Goal: Information Seeking & Learning: Learn about a topic

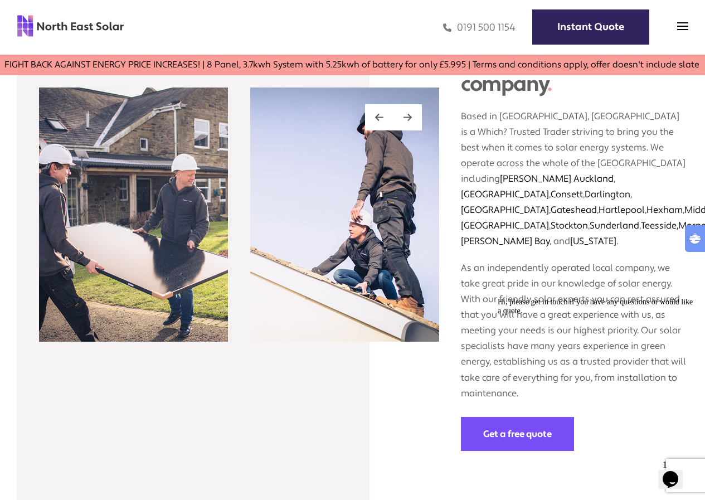
scroll to position [1059, 0]
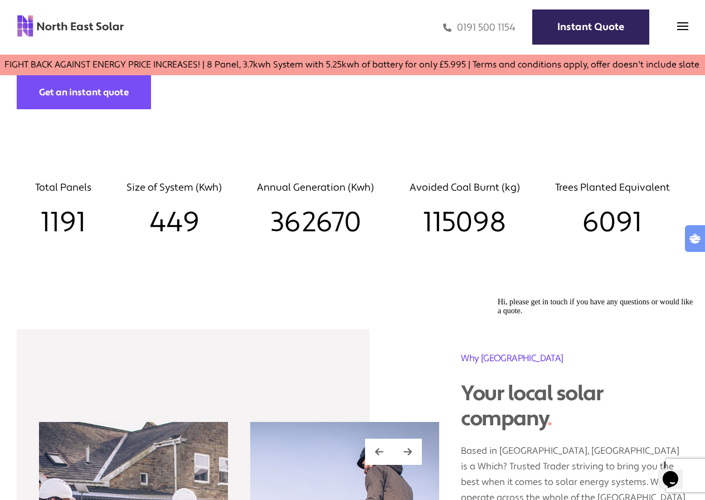
click at [695, 238] on icon "Open ocean quick view" at bounding box center [695, 238] width 11 height 11
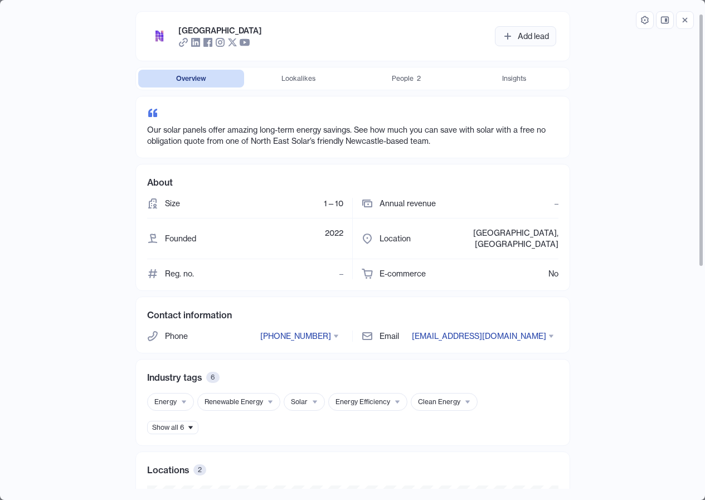
click at [407, 77] on span "People" at bounding box center [403, 78] width 22 height 9
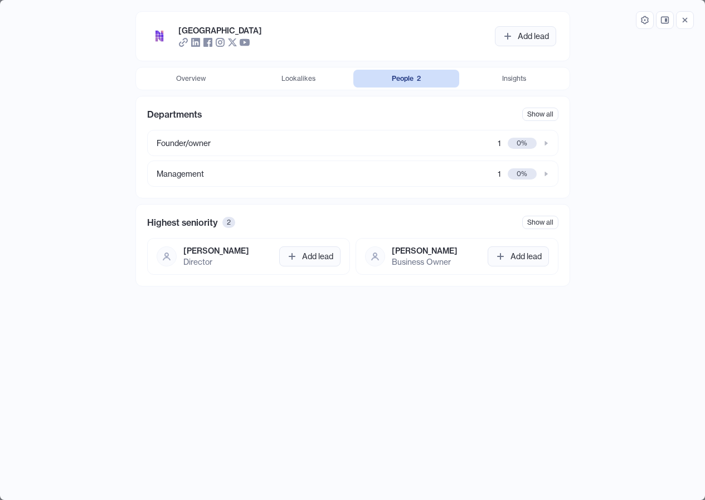
click at [686, 23] on icon "button" at bounding box center [685, 20] width 9 height 9
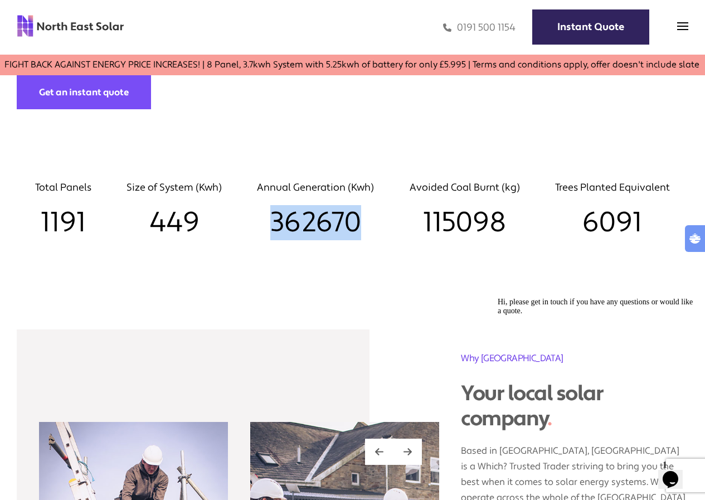
drag, startPoint x: 276, startPoint y: 225, endPoint x: 367, endPoint y: 230, distance: 91.0
click at [367, 230] on h3 "362670" at bounding box center [315, 222] width 117 height 35
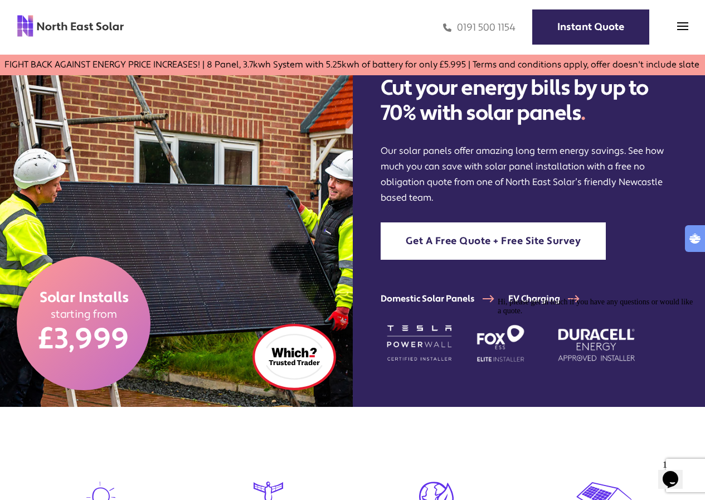
scroll to position [0, 0]
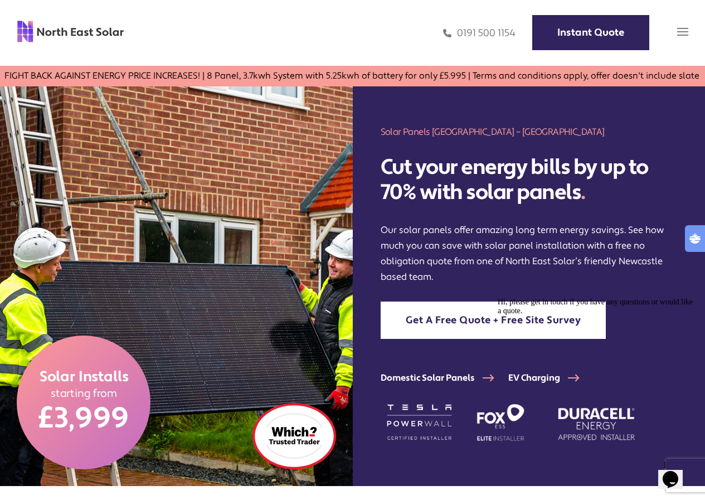
click at [681, 29] on img at bounding box center [682, 31] width 11 height 11
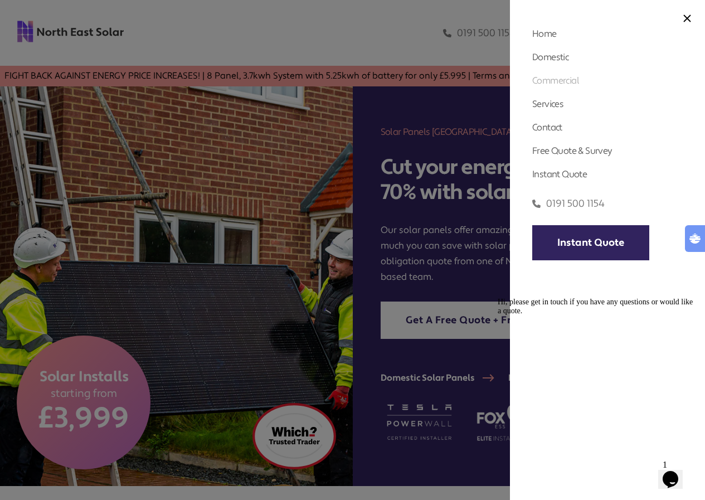
click at [566, 80] on link "Commercial" at bounding box center [555, 81] width 47 height 12
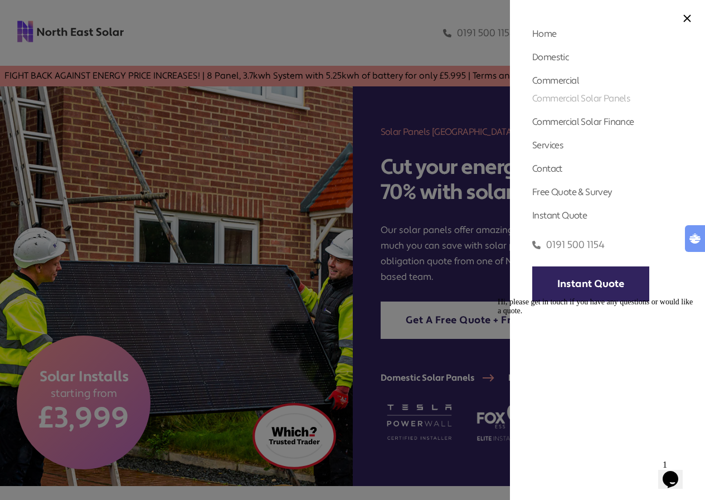
click at [566, 95] on link "Commercial Solar Panels" at bounding box center [581, 99] width 98 height 12
